Goal: Task Accomplishment & Management: Manage account settings

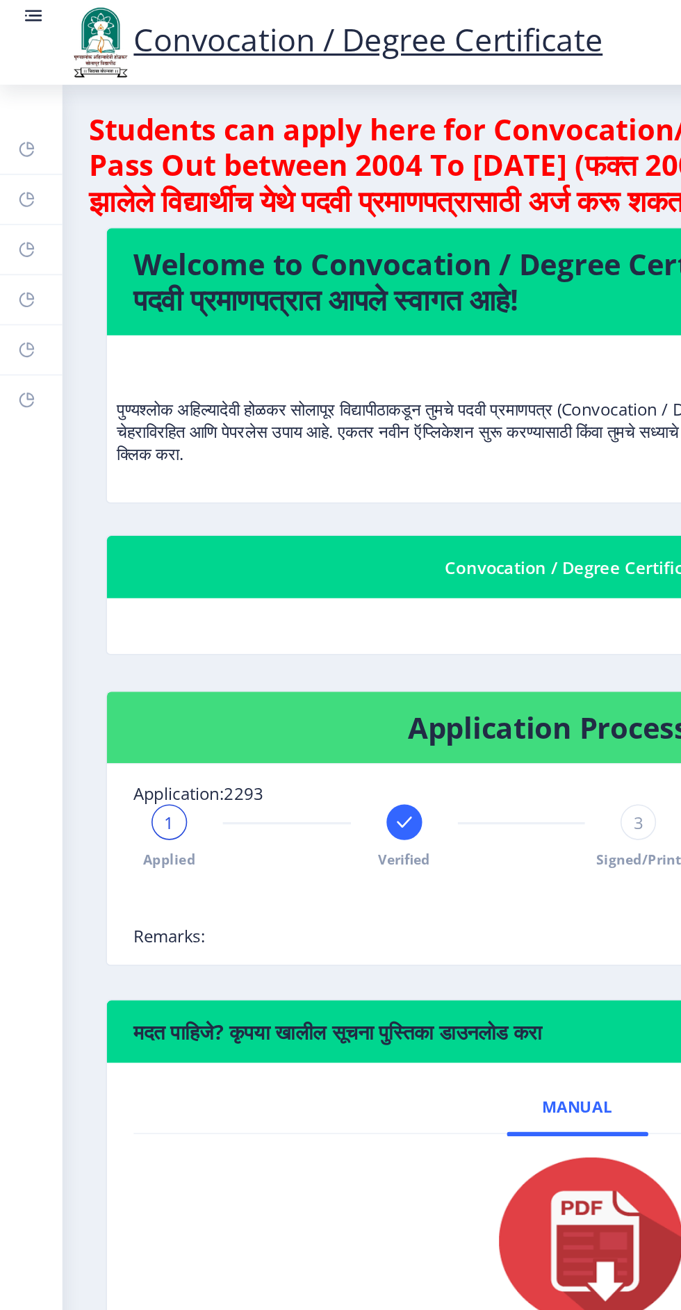
click at [21, 13] on rect at bounding box center [21, 13] width 10 height 1
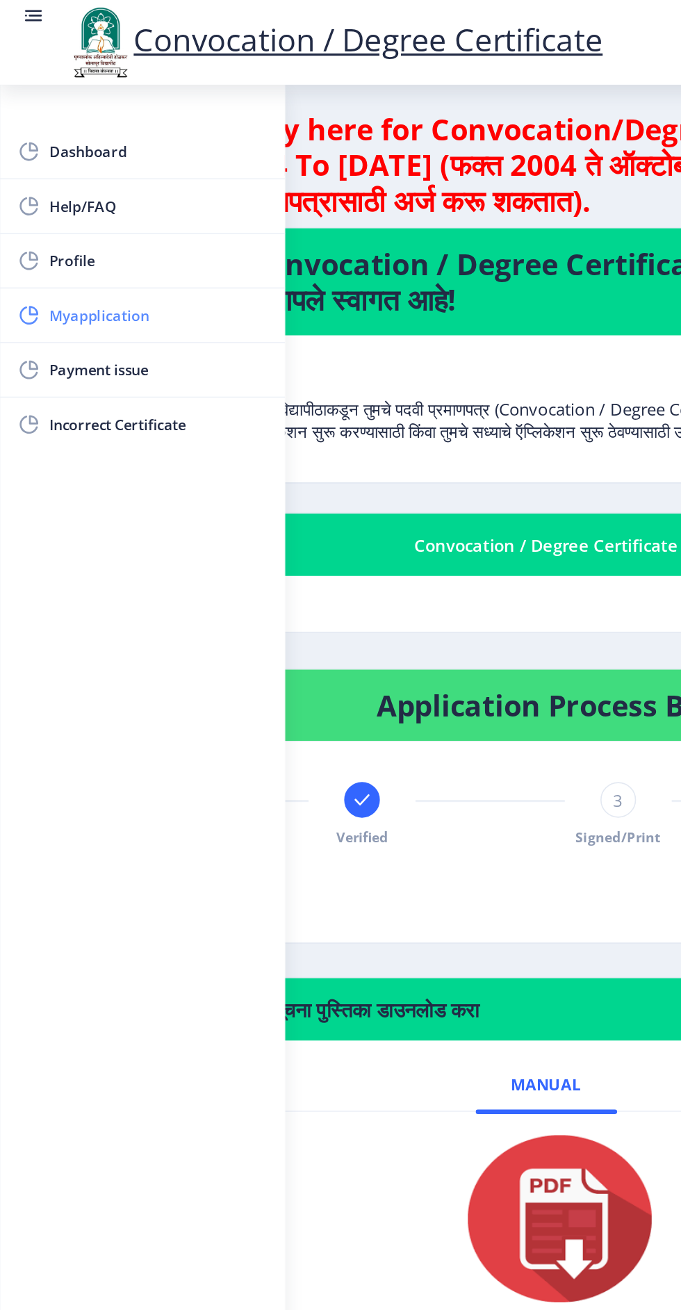
click at [70, 197] on span "Myapplication" at bounding box center [99, 196] width 136 height 17
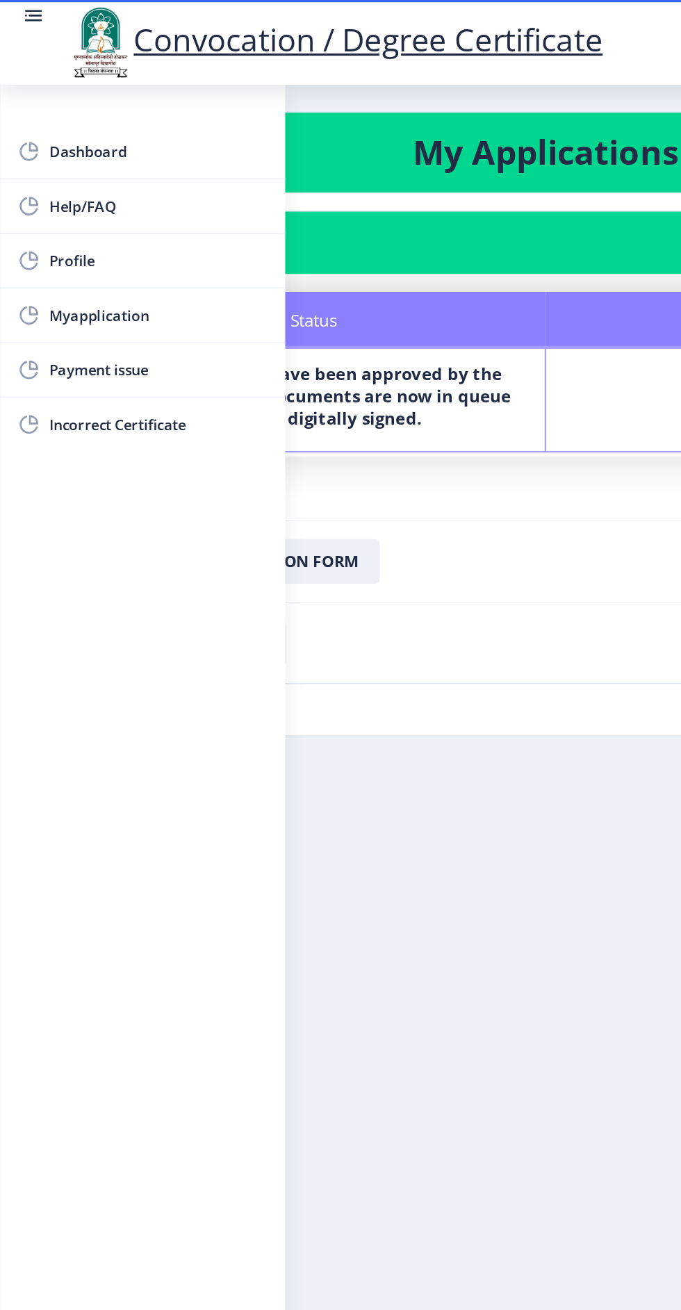
click at [16, 10] on circle at bounding box center [16, 9] width 1 height 1
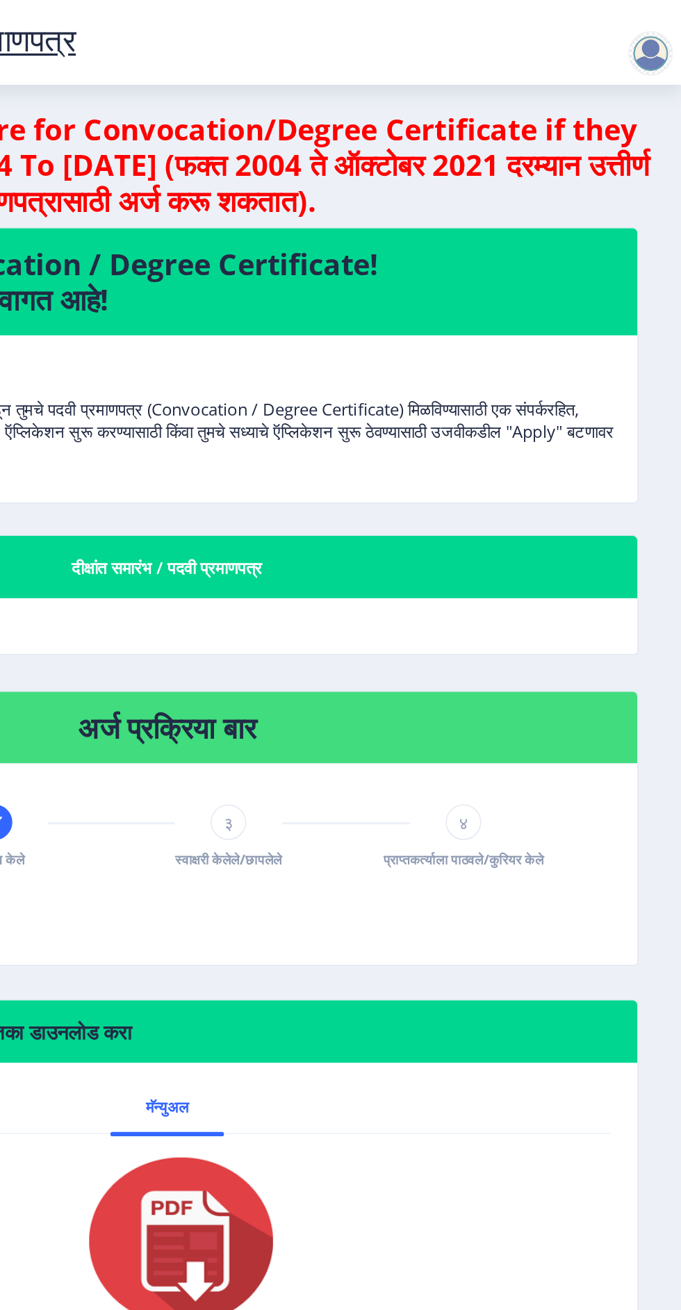
click at [673, 26] on div at bounding box center [662, 33] width 28 height 28
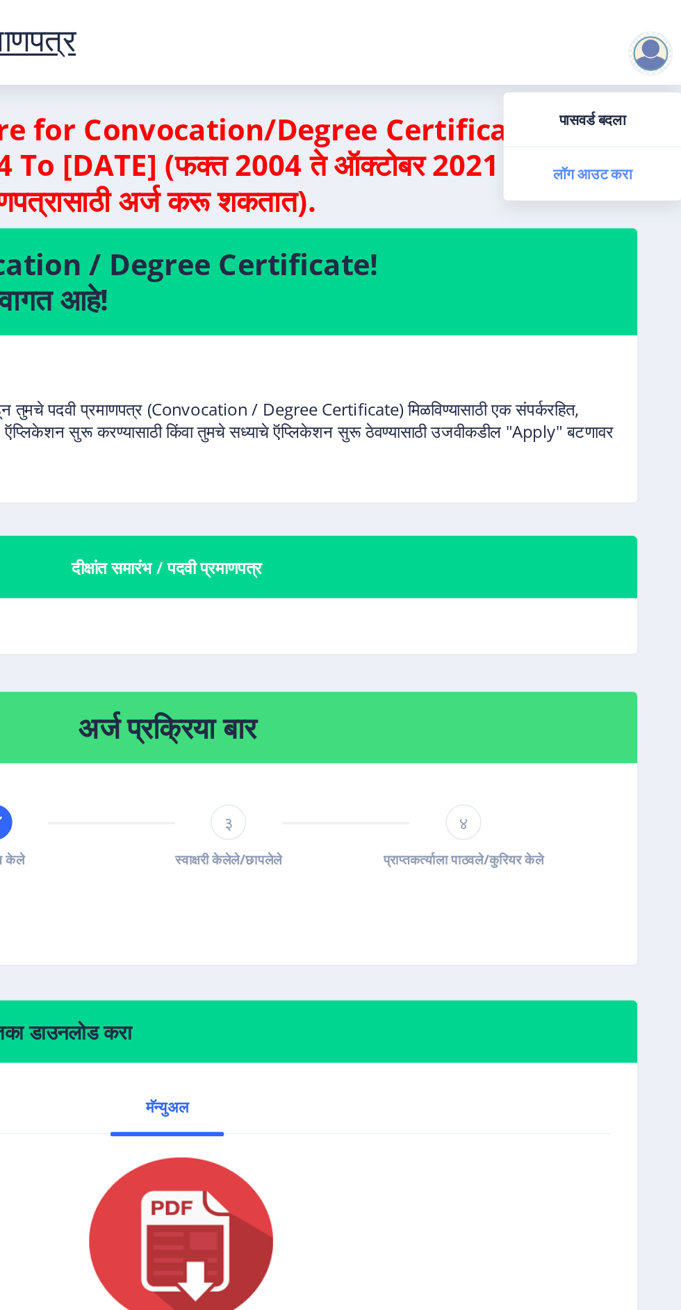
click at [630, 109] on font "लॉग आउट करा" at bounding box center [624, 108] width 49 height 13
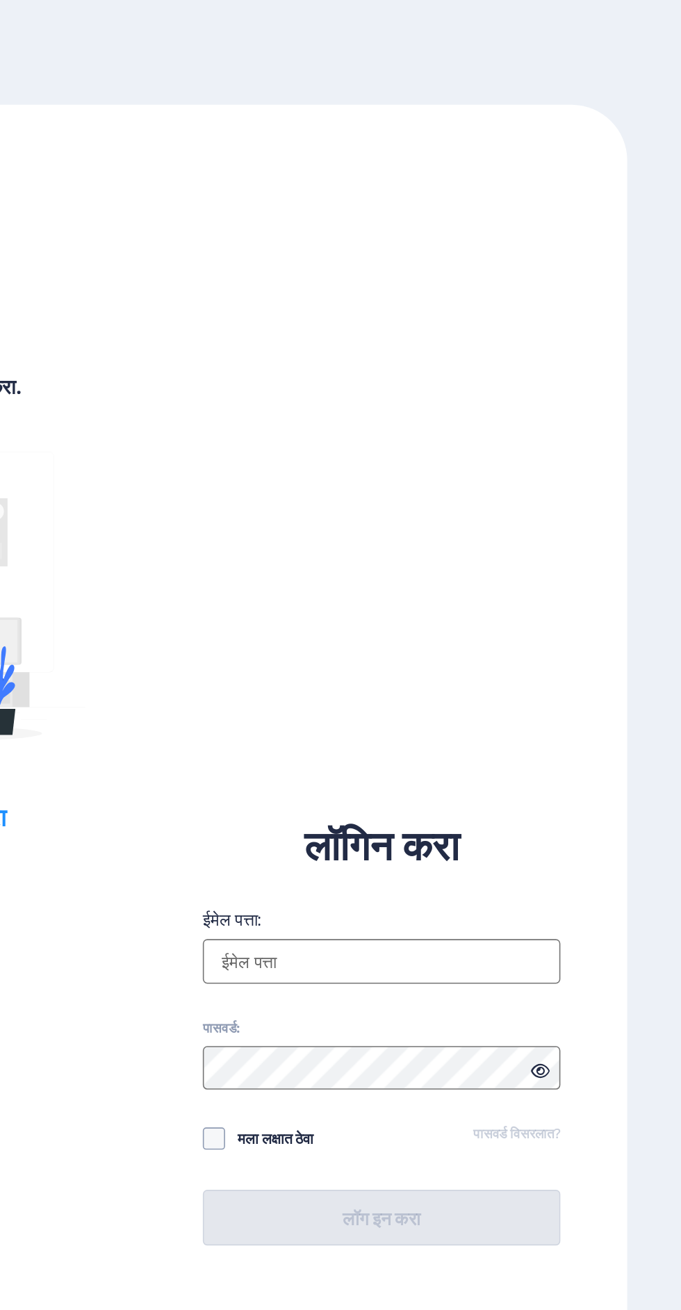
click at [494, 614] on input "ईमेल पत्ता:" at bounding box center [493, 600] width 223 height 28
type input "[EMAIL_ADDRESS][DOMAIN_NAME]"
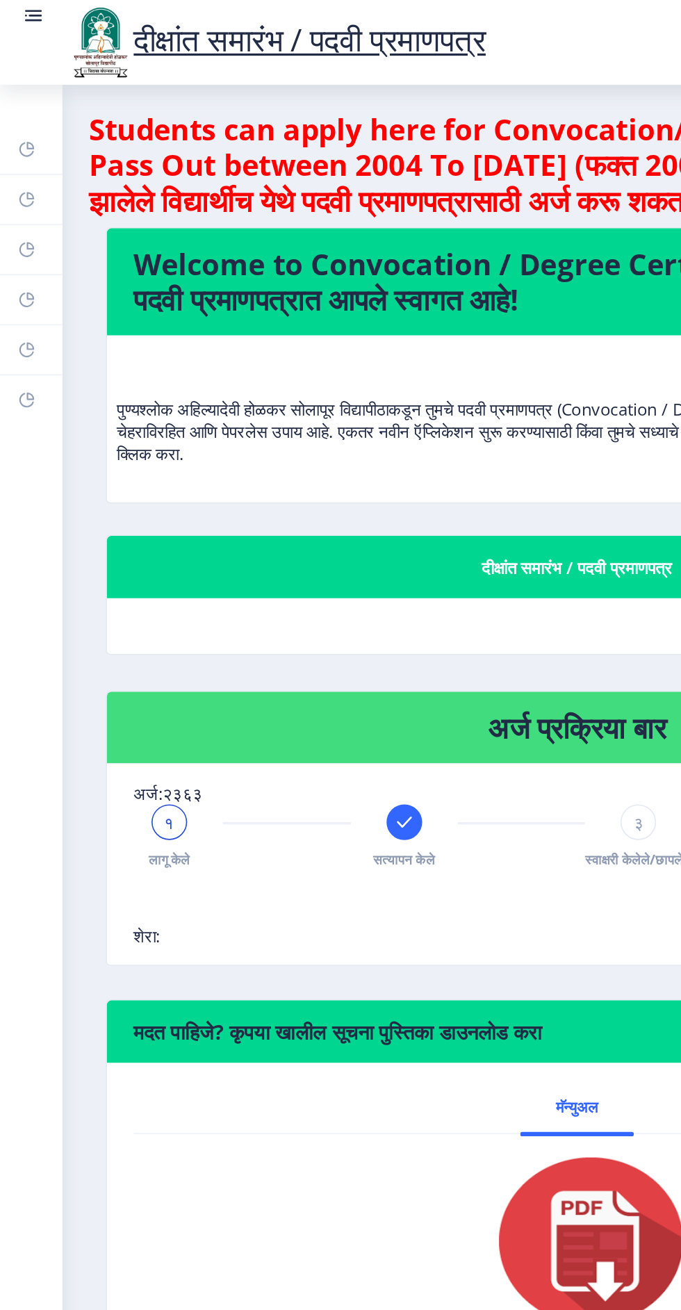
click at [22, 10] on rect at bounding box center [22, 9] width 8 height 1
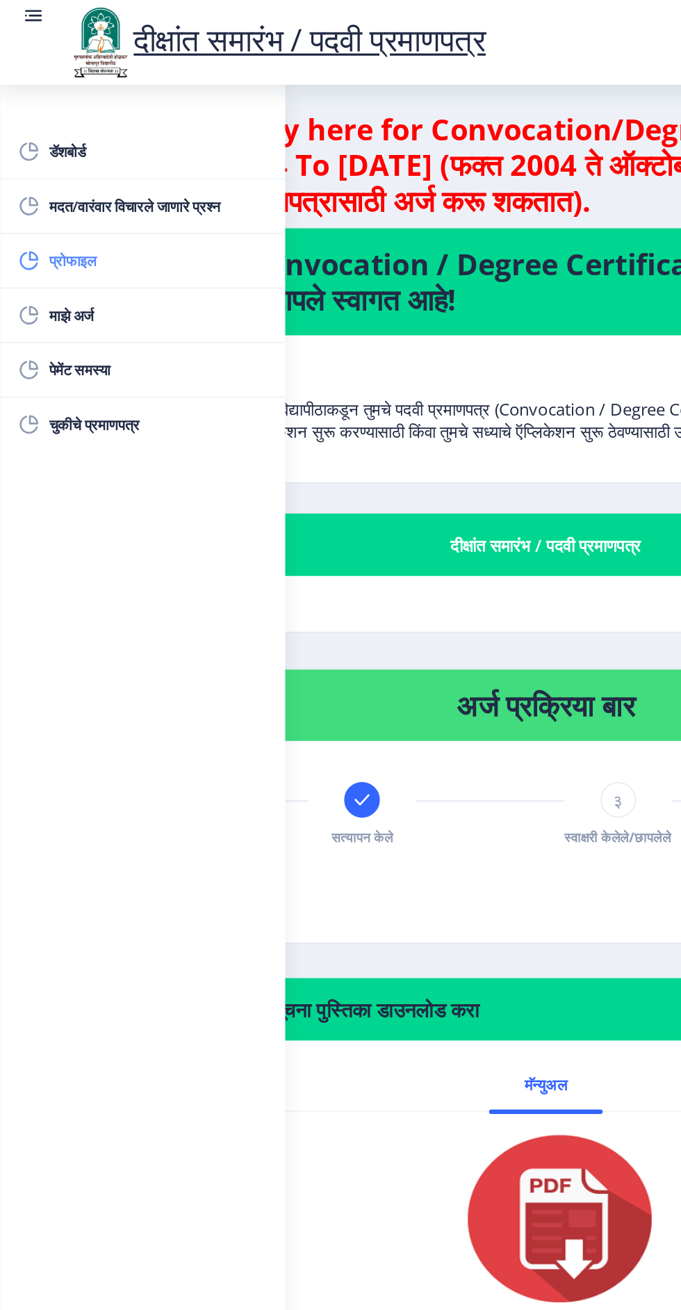
click at [53, 165] on font "प्रोफाइल" at bounding box center [46, 162] width 30 height 13
select select
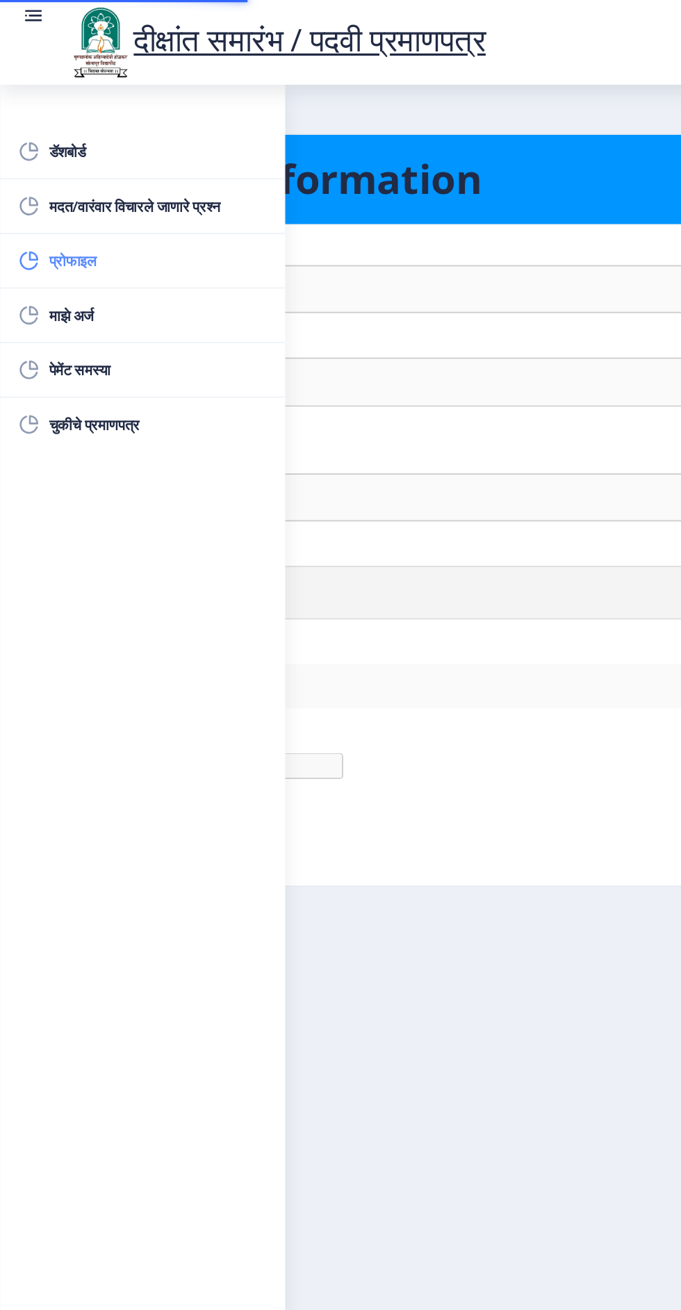
type input "[PERSON_NAME]"
type input "[PERSON_NAME] [PERSON_NAME]"
select select "[DEMOGRAPHIC_DATA]"
type input "[EMAIL_ADDRESS][DOMAIN_NAME]"
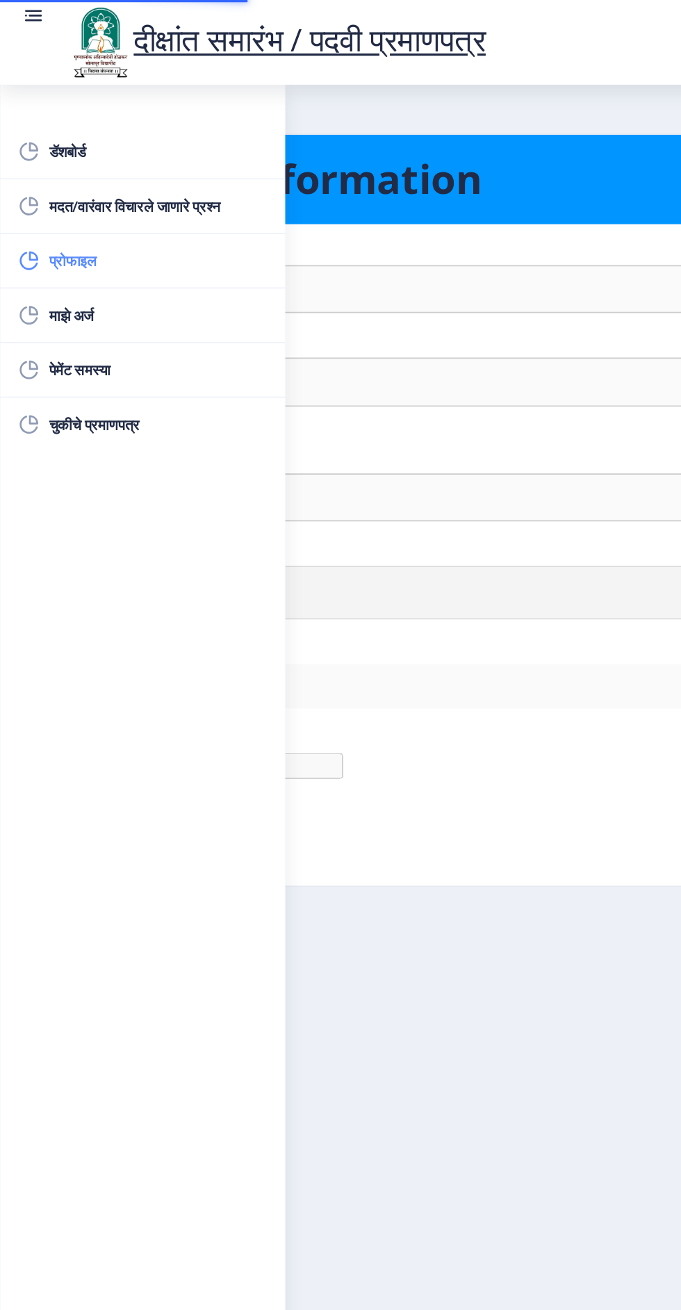
type input "9579340663"
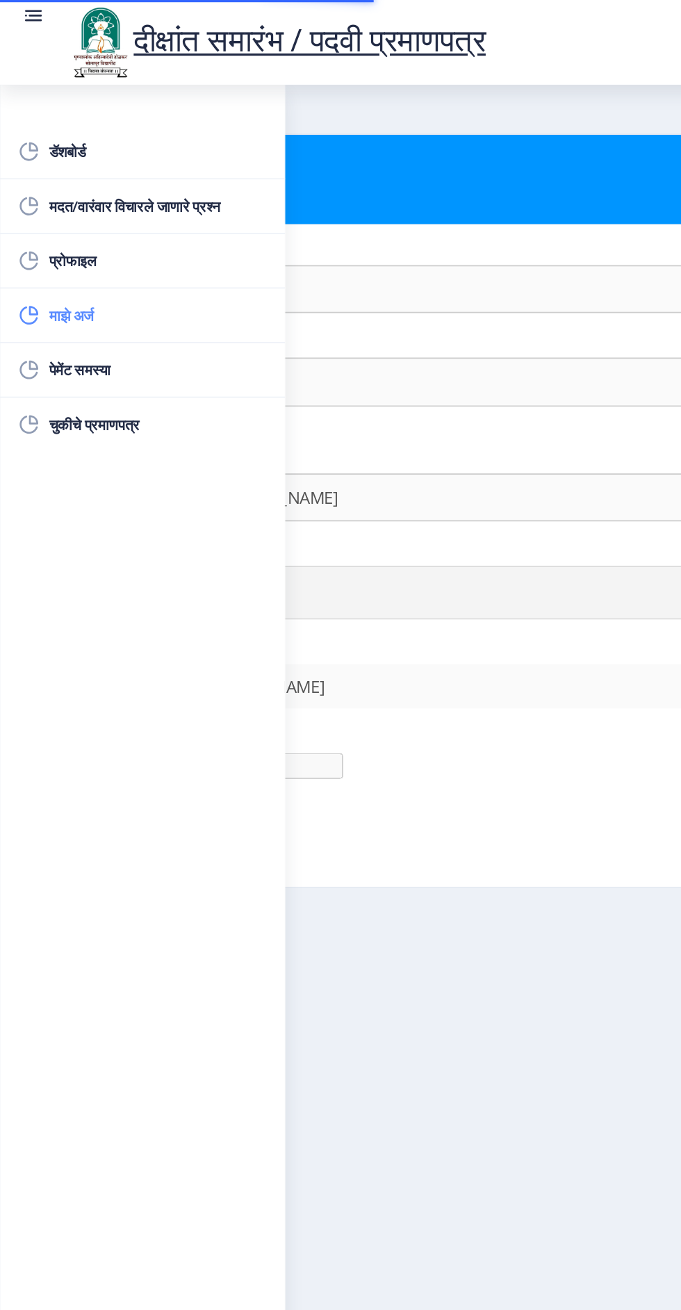
click at [54, 200] on font "माझे अर्ज" at bounding box center [45, 196] width 28 height 13
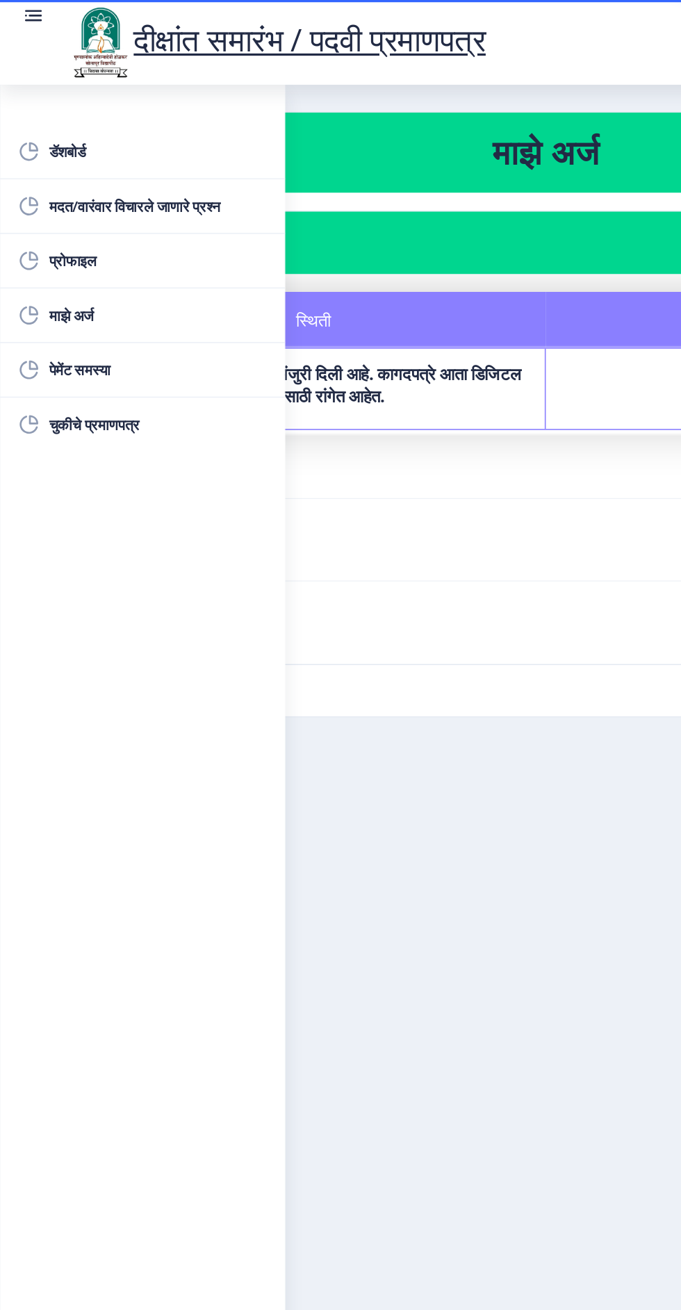
click at [306, 410] on nb-card-footer "पावती डाउनलोड करा" at bounding box center [341, 387] width 612 height 51
click at [22, 10] on rect at bounding box center [22, 9] width 8 height 1
